Goal: Information Seeking & Learning: Learn about a topic

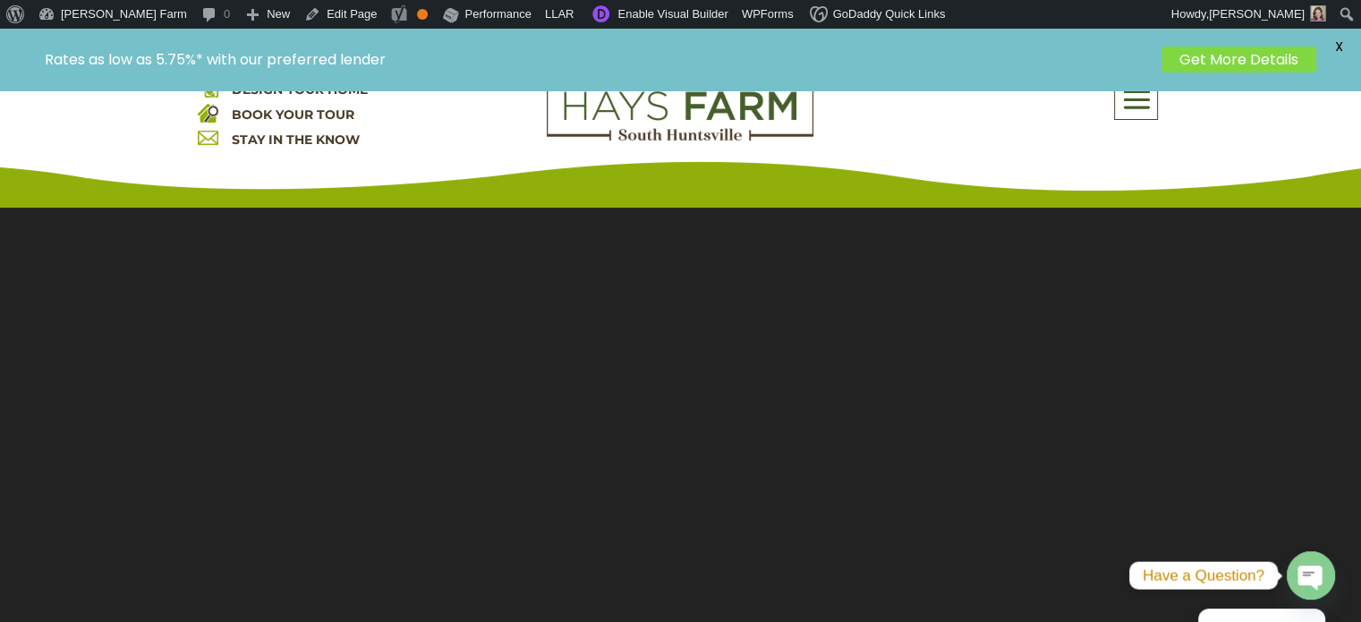
click at [1137, 110] on div "DESIGN YOUR HOME BOOK YOUR TOUR STAY IN THE KNOW About Us Quick Move-in Homes A…" at bounding box center [680, 118] width 1361 height 179
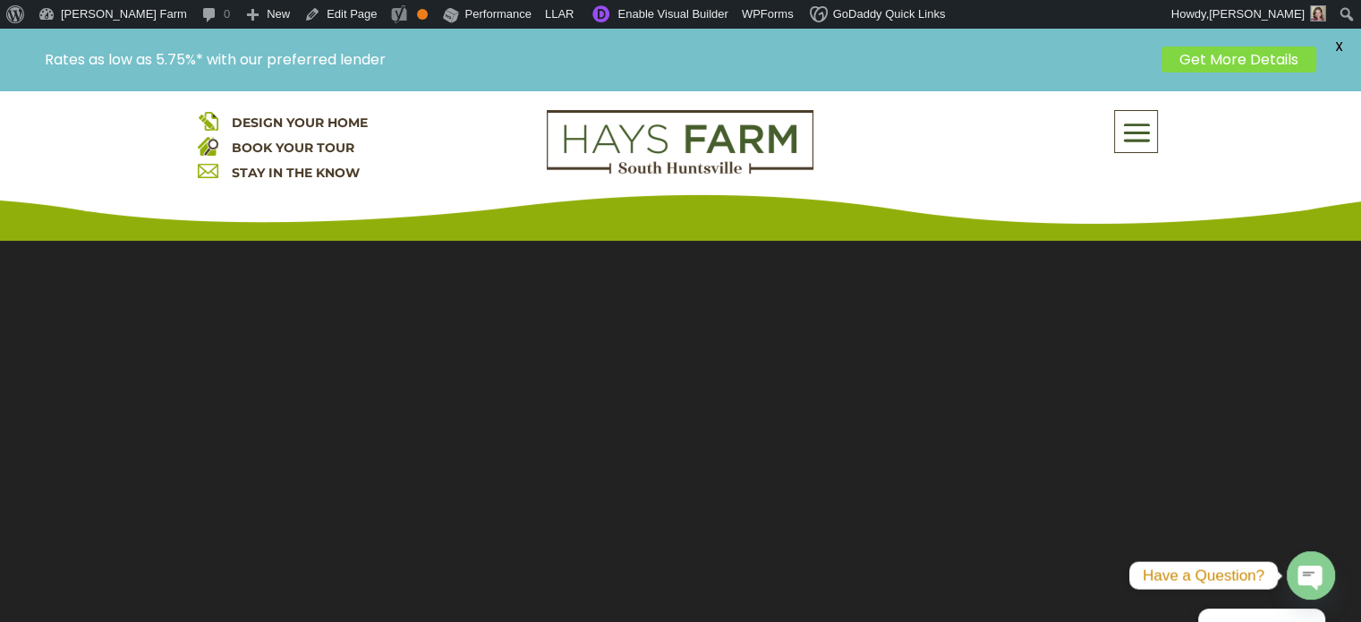
click at [1133, 131] on span at bounding box center [1136, 133] width 42 height 41
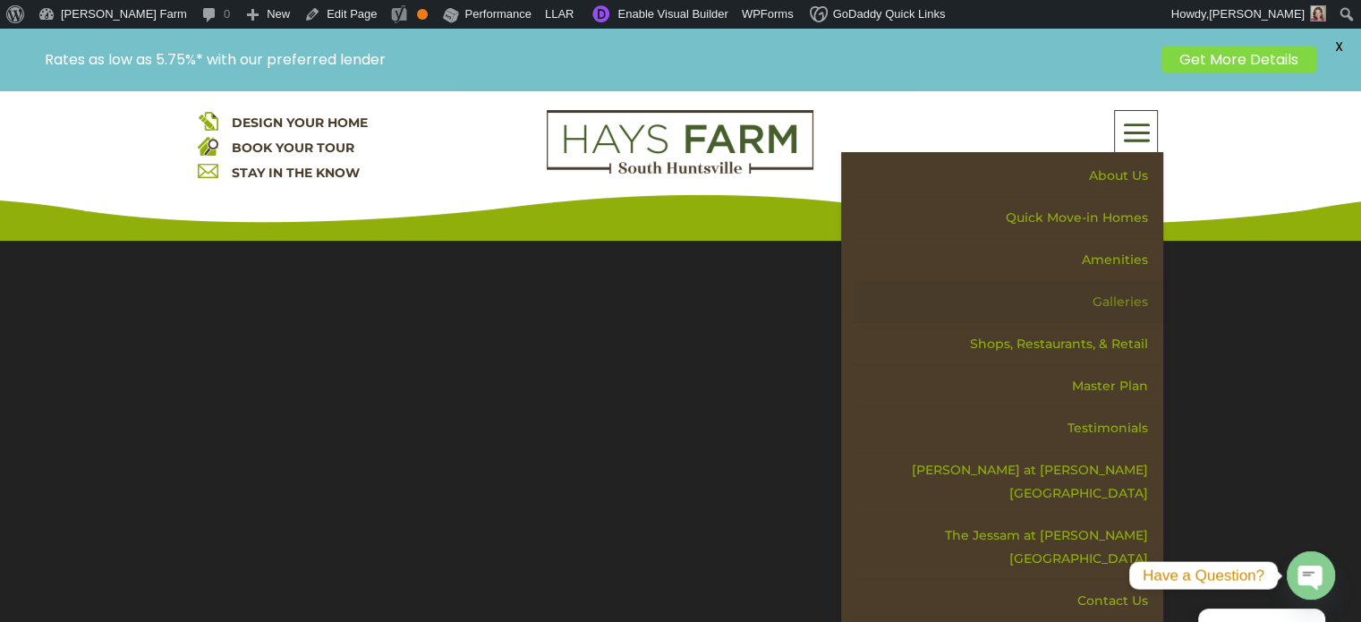
click at [1093, 303] on link "Galleries" at bounding box center [1009, 302] width 310 height 42
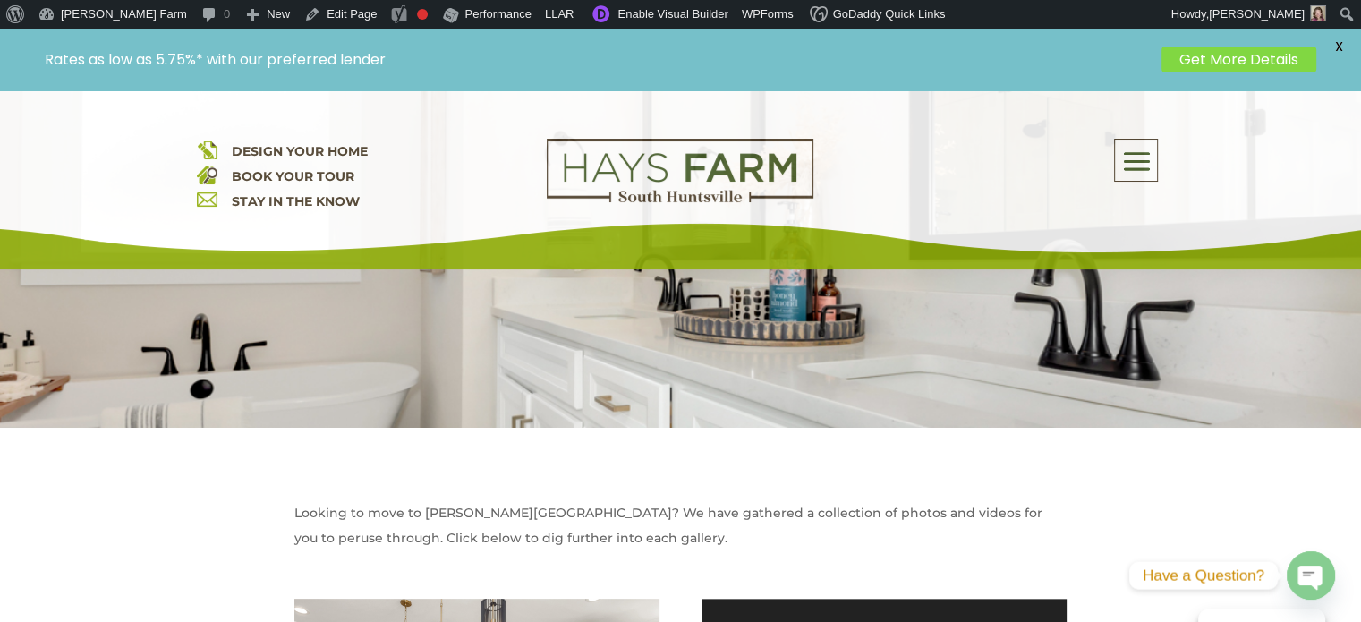
scroll to position [716, 0]
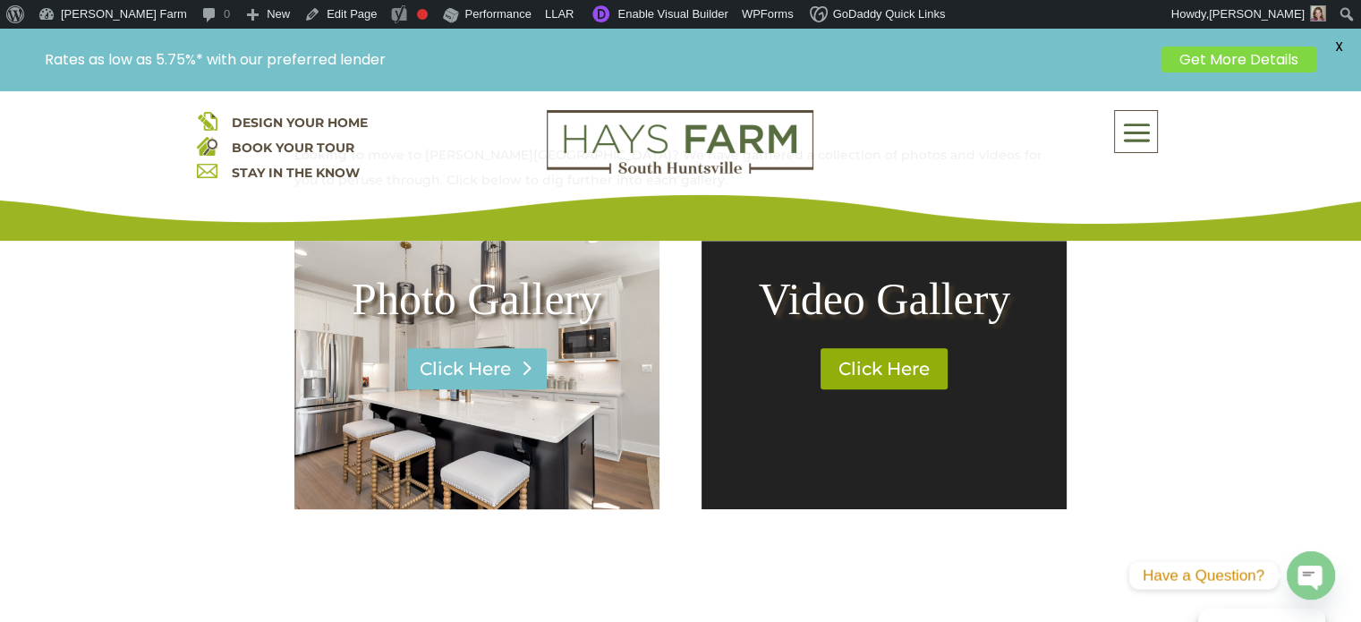
click at [473, 372] on link "Click Here" at bounding box center [477, 368] width 140 height 41
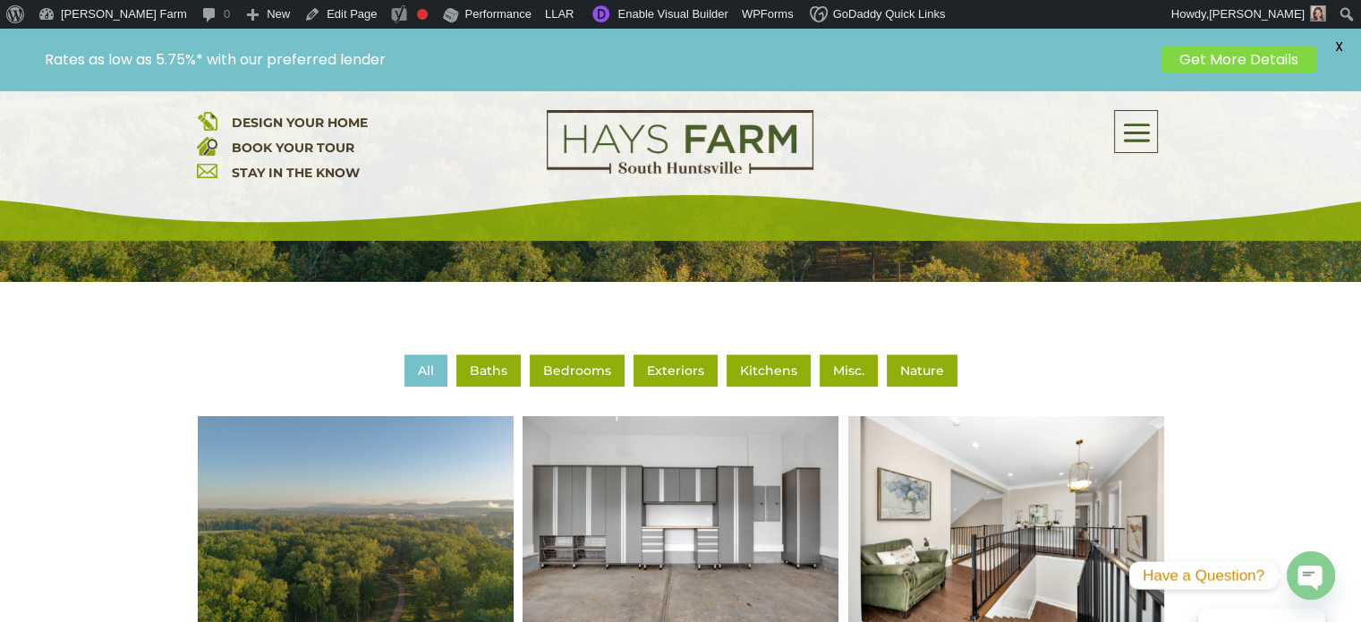
click at [487, 373] on li "Baths" at bounding box center [488, 370] width 64 height 32
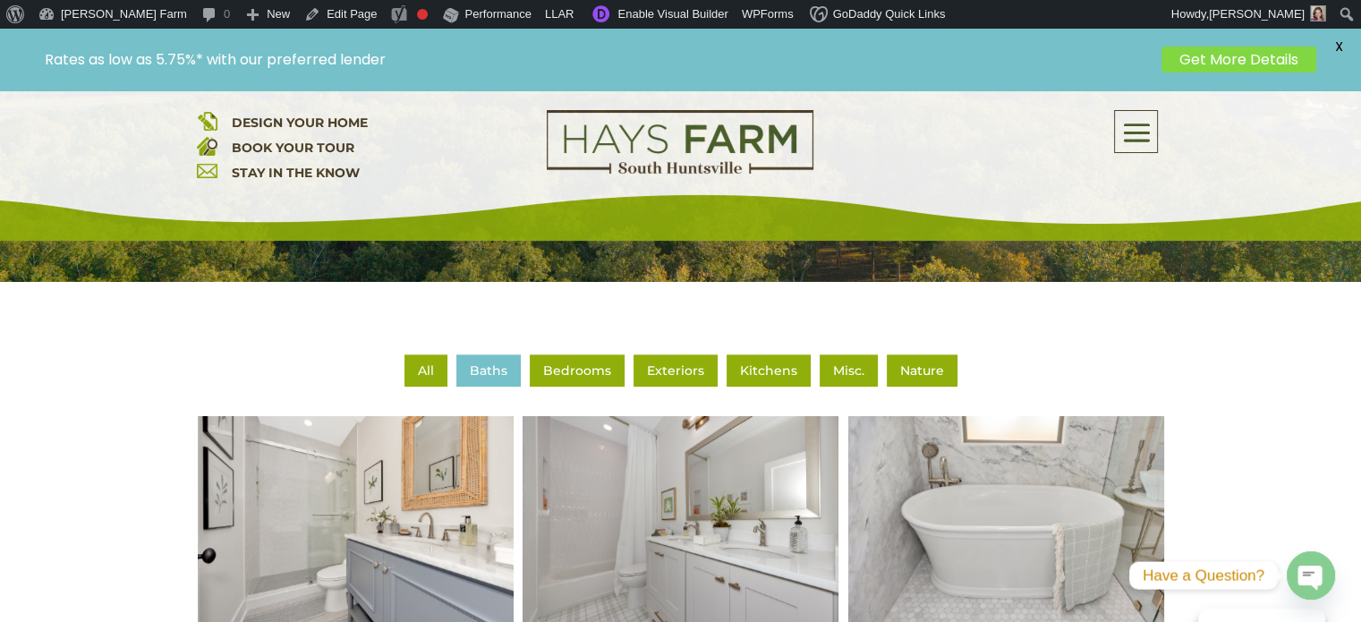
click at [584, 372] on li "Bedrooms" at bounding box center [577, 370] width 95 height 32
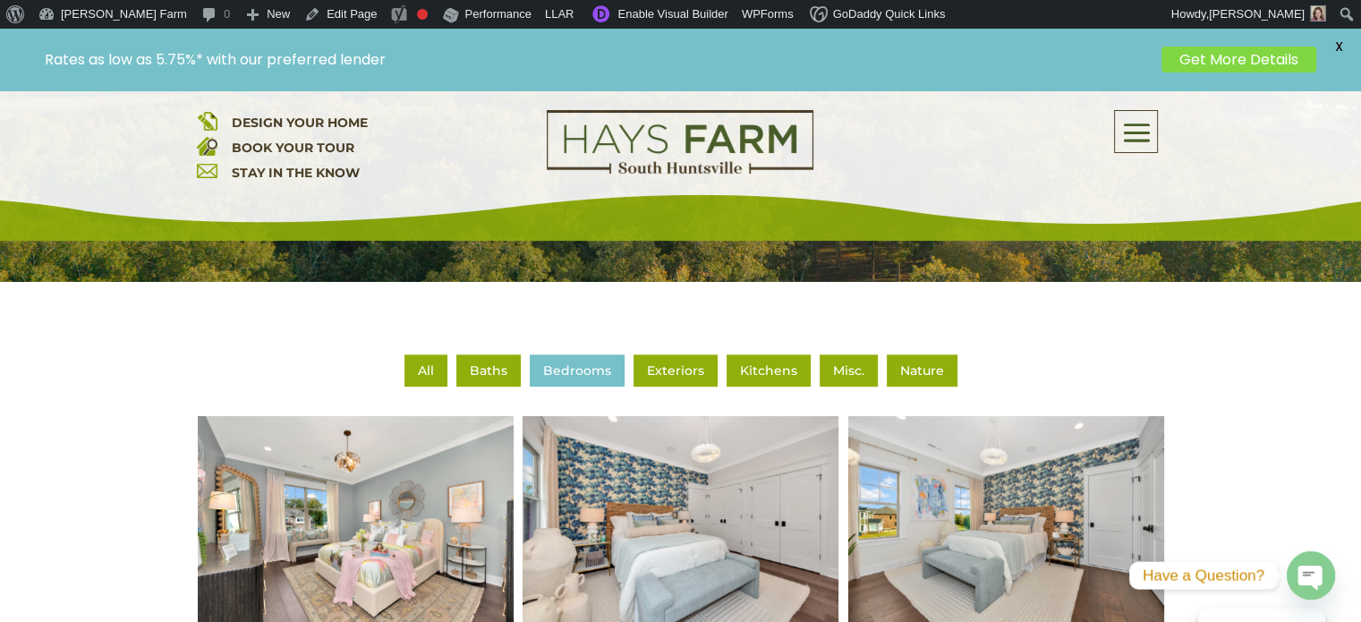
click at [673, 375] on li "Exteriors" at bounding box center [676, 370] width 84 height 32
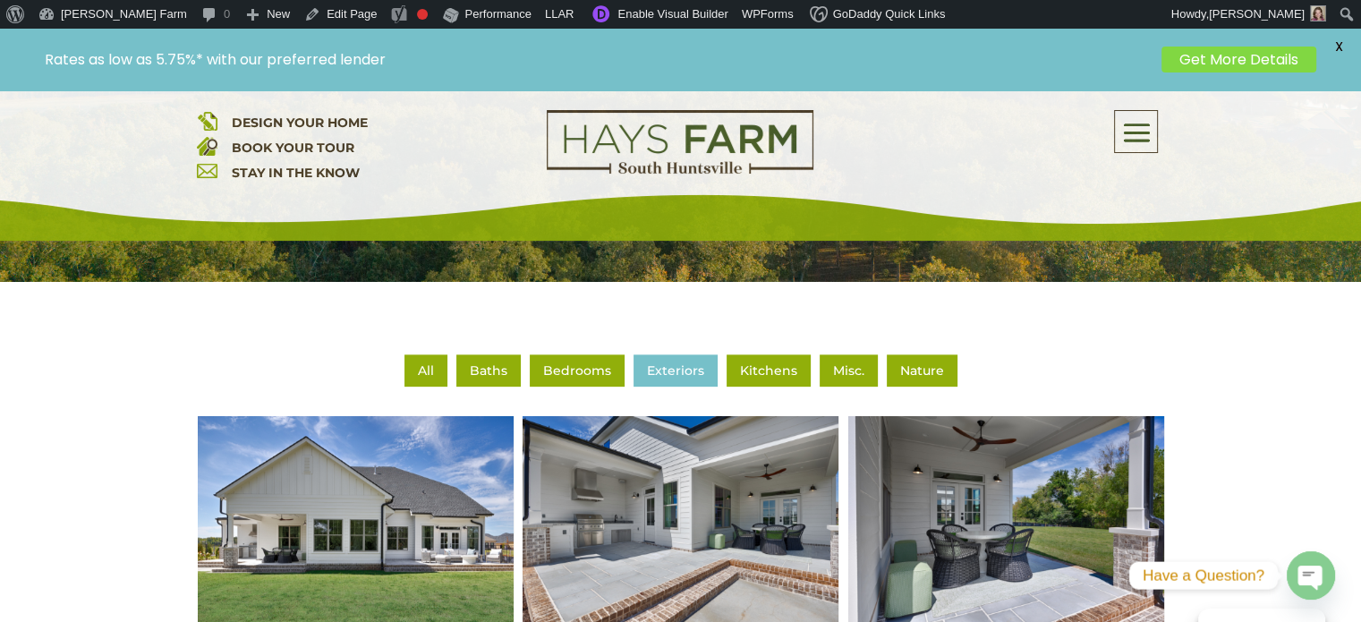
click at [759, 371] on li "Kitchens" at bounding box center [769, 370] width 84 height 32
